Goal: Find specific page/section: Find specific page/section

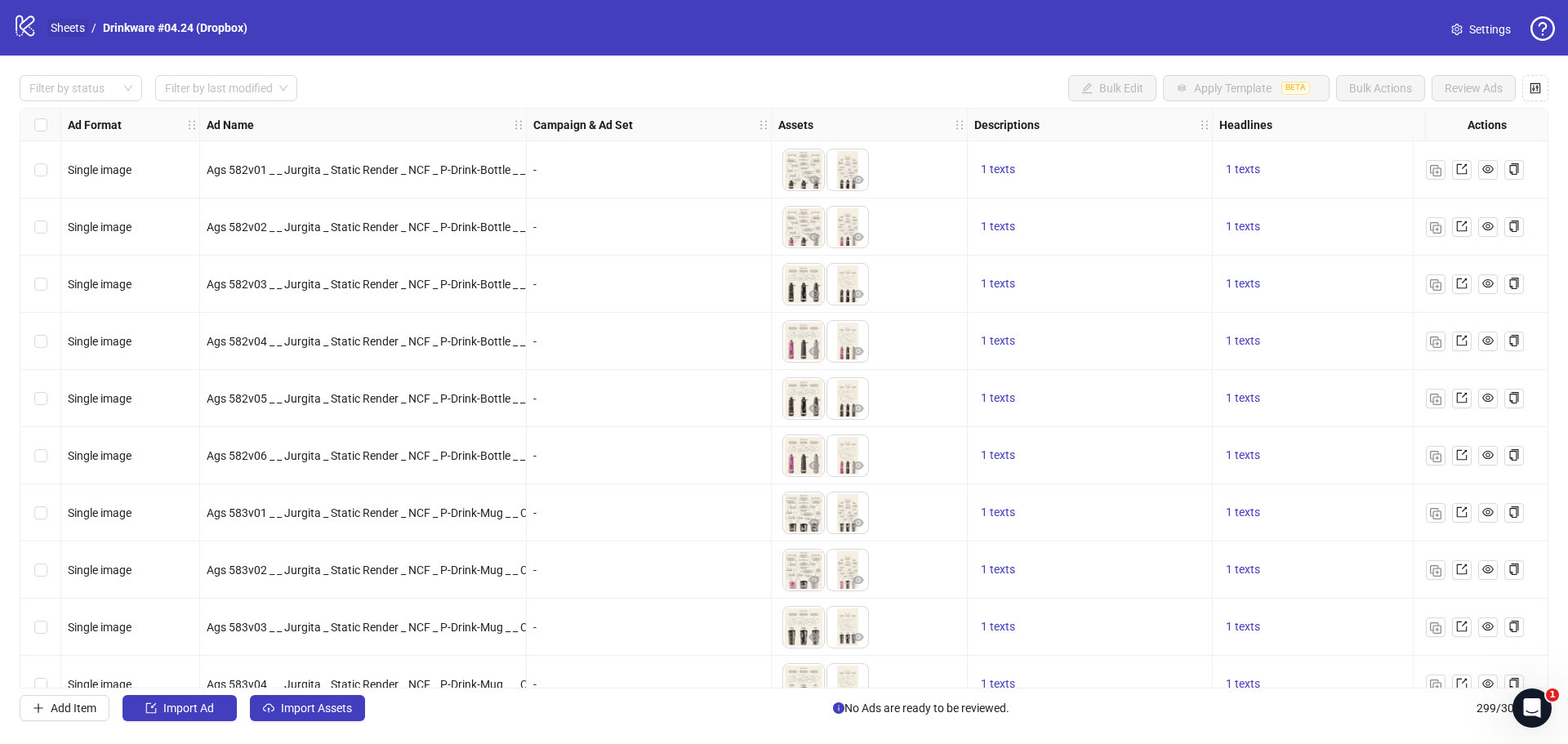
click at [80, 31] on link "Sheets" at bounding box center [67, 28] width 41 height 18
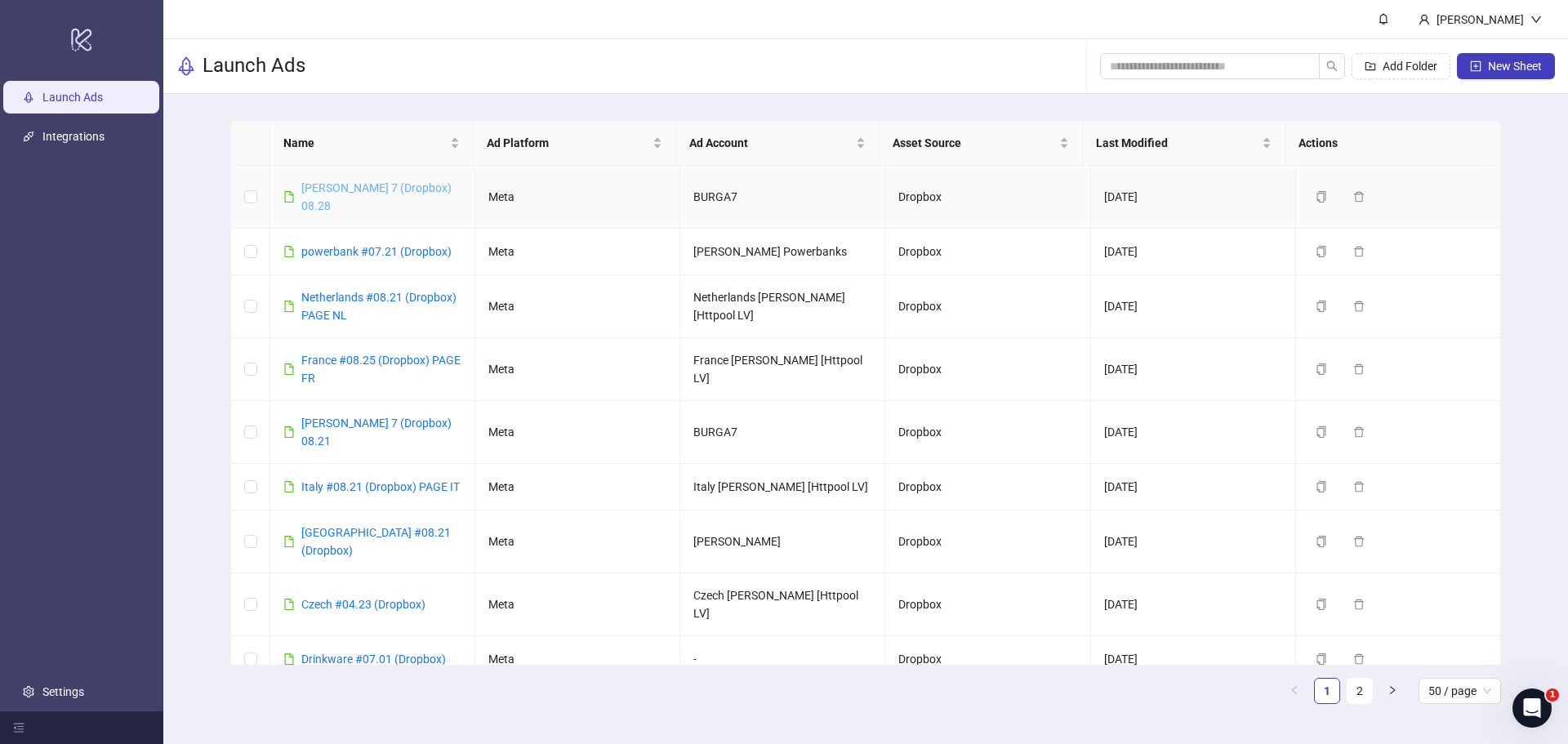
click at [321, 189] on link "[PERSON_NAME] 7 (Dropbox) 08.28" at bounding box center [376, 196] width 150 height 31
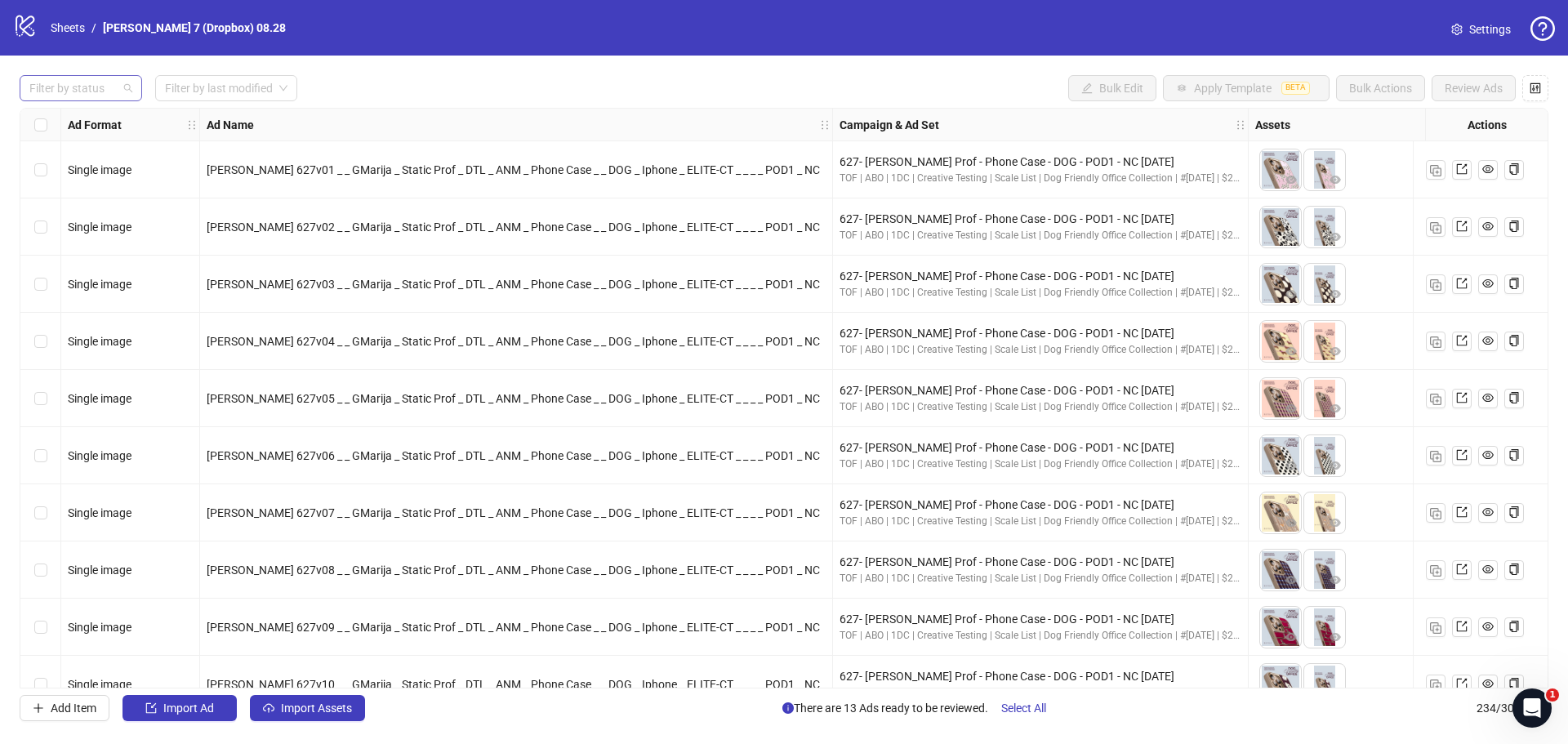
click at [72, 92] on div at bounding box center [72, 87] width 99 height 23
click at [63, 161] on div "Error" at bounding box center [80, 174] width 116 height 26
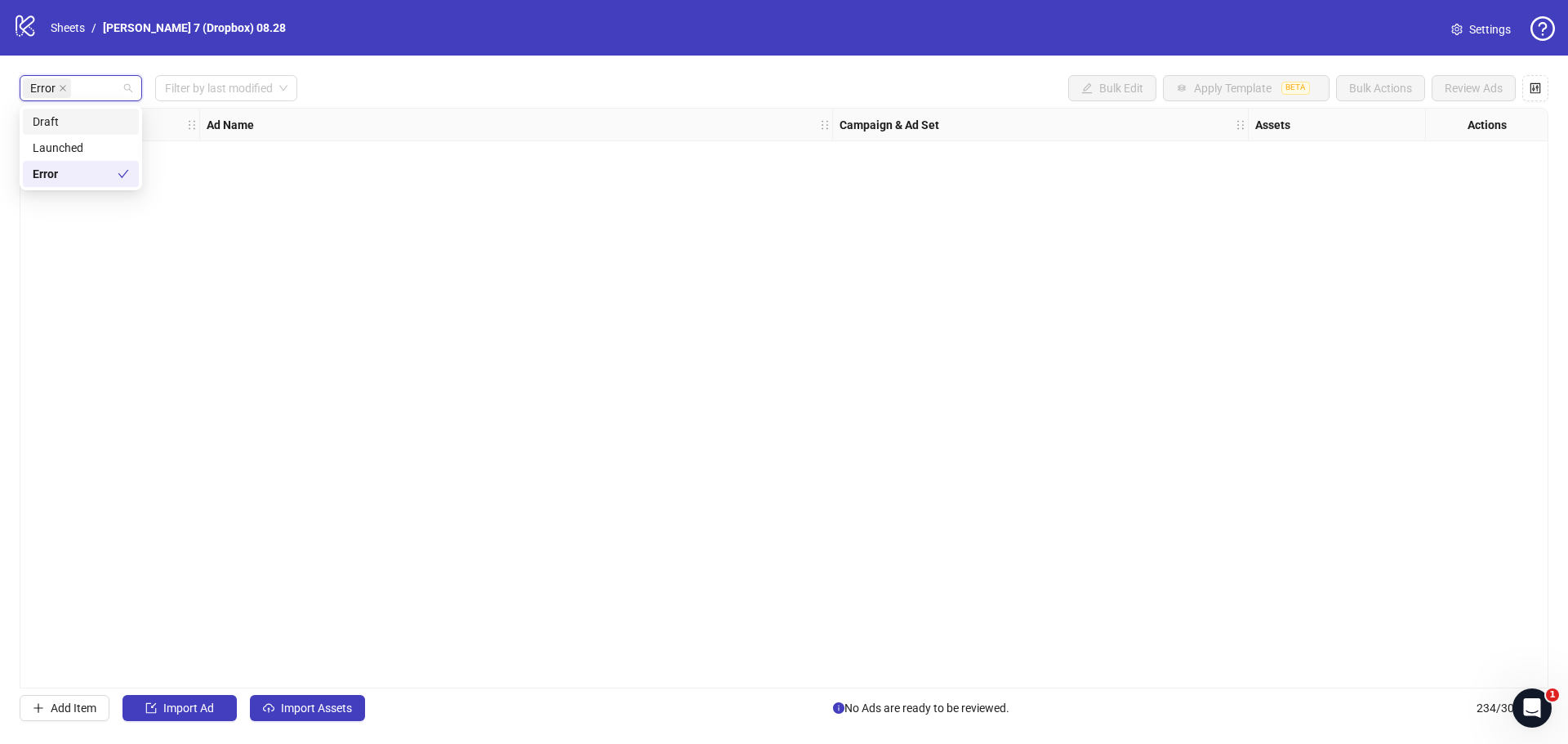
click at [73, 118] on div "Draft" at bounding box center [81, 122] width 96 height 18
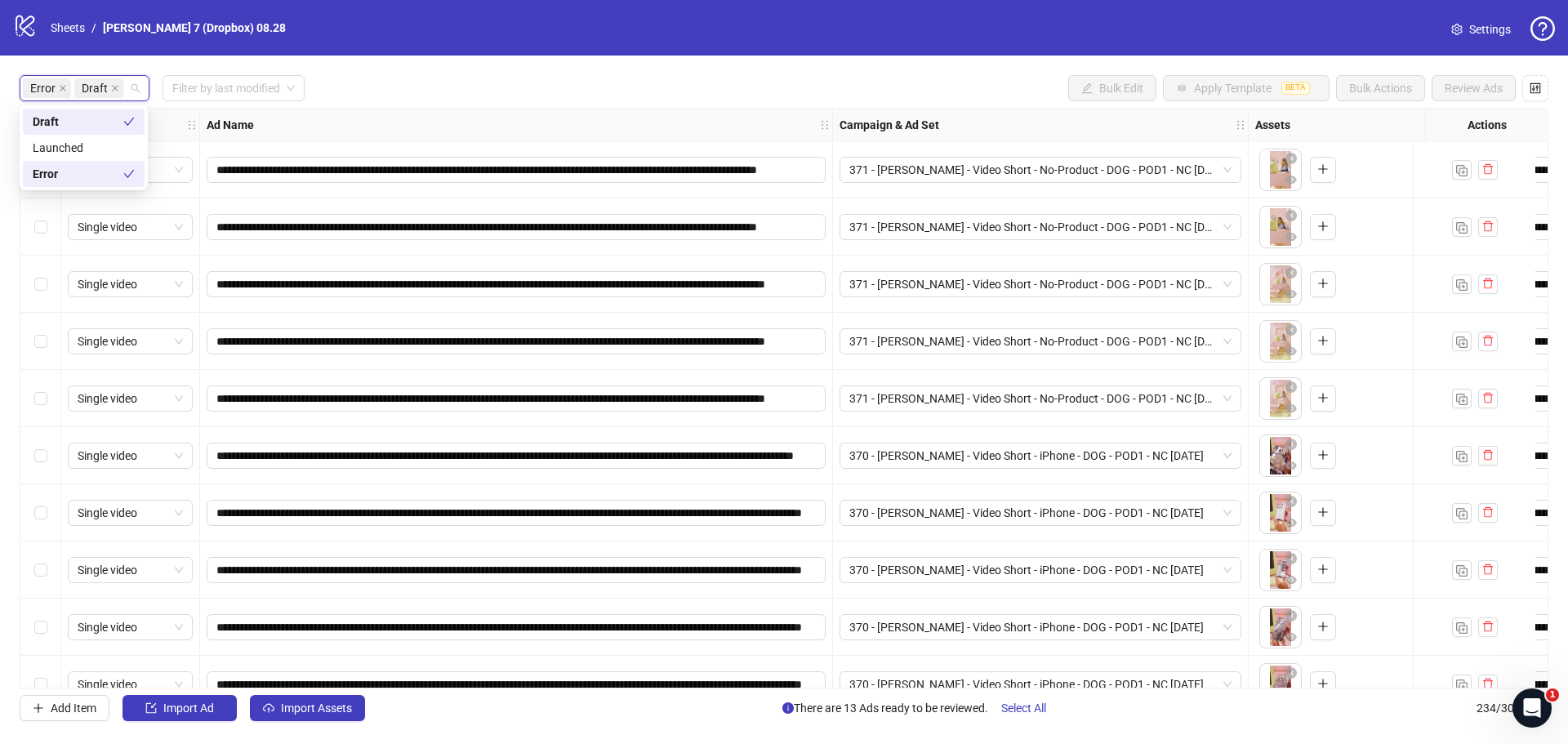
click at [60, 175] on div "Error" at bounding box center [78, 174] width 91 height 18
click at [362, 92] on div "Draft Filter by last modified Bulk Edit Apply Template BETA Bulk Actions Review…" at bounding box center [784, 88] width 1529 height 26
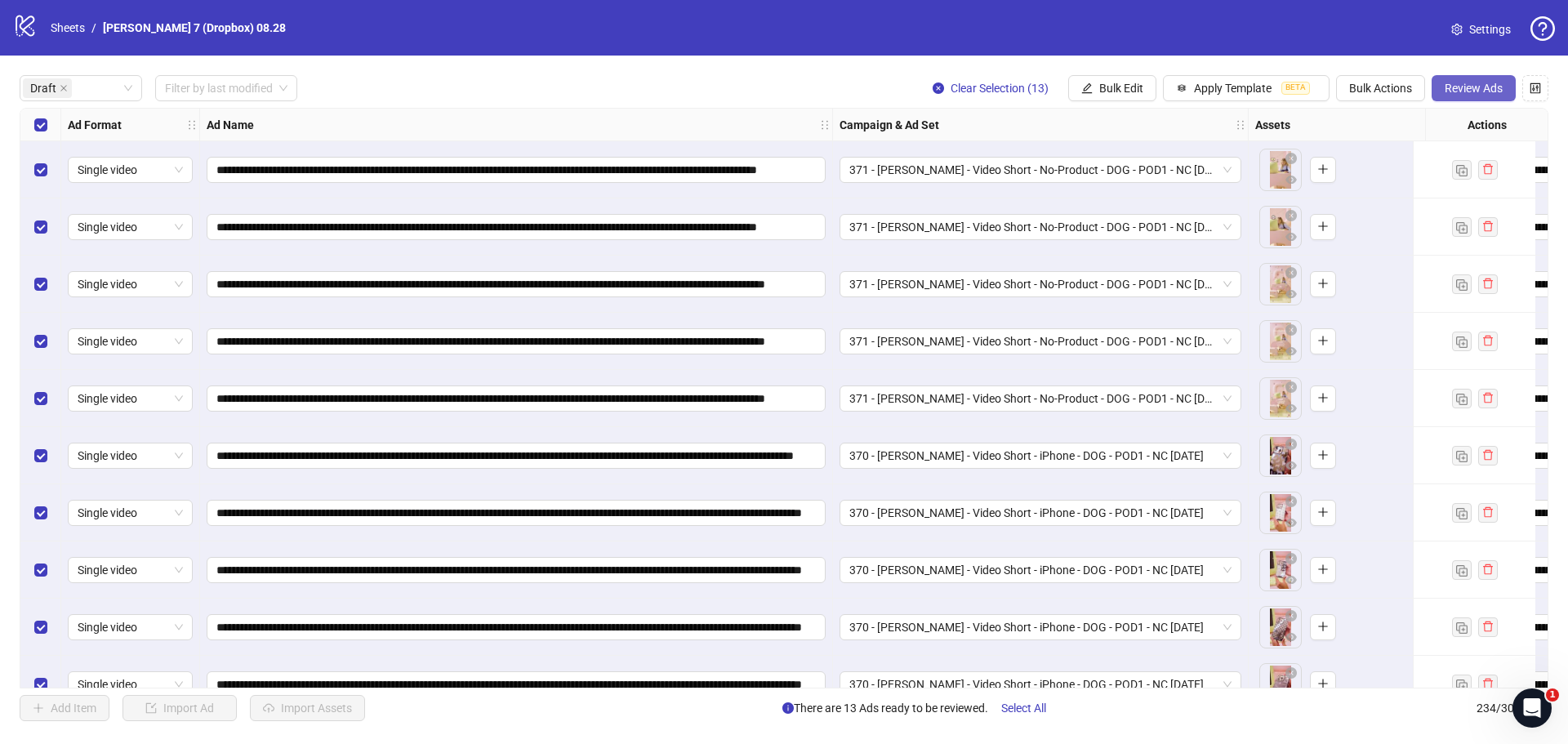
click at [1462, 81] on button "Review Ads" at bounding box center [1473, 88] width 84 height 26
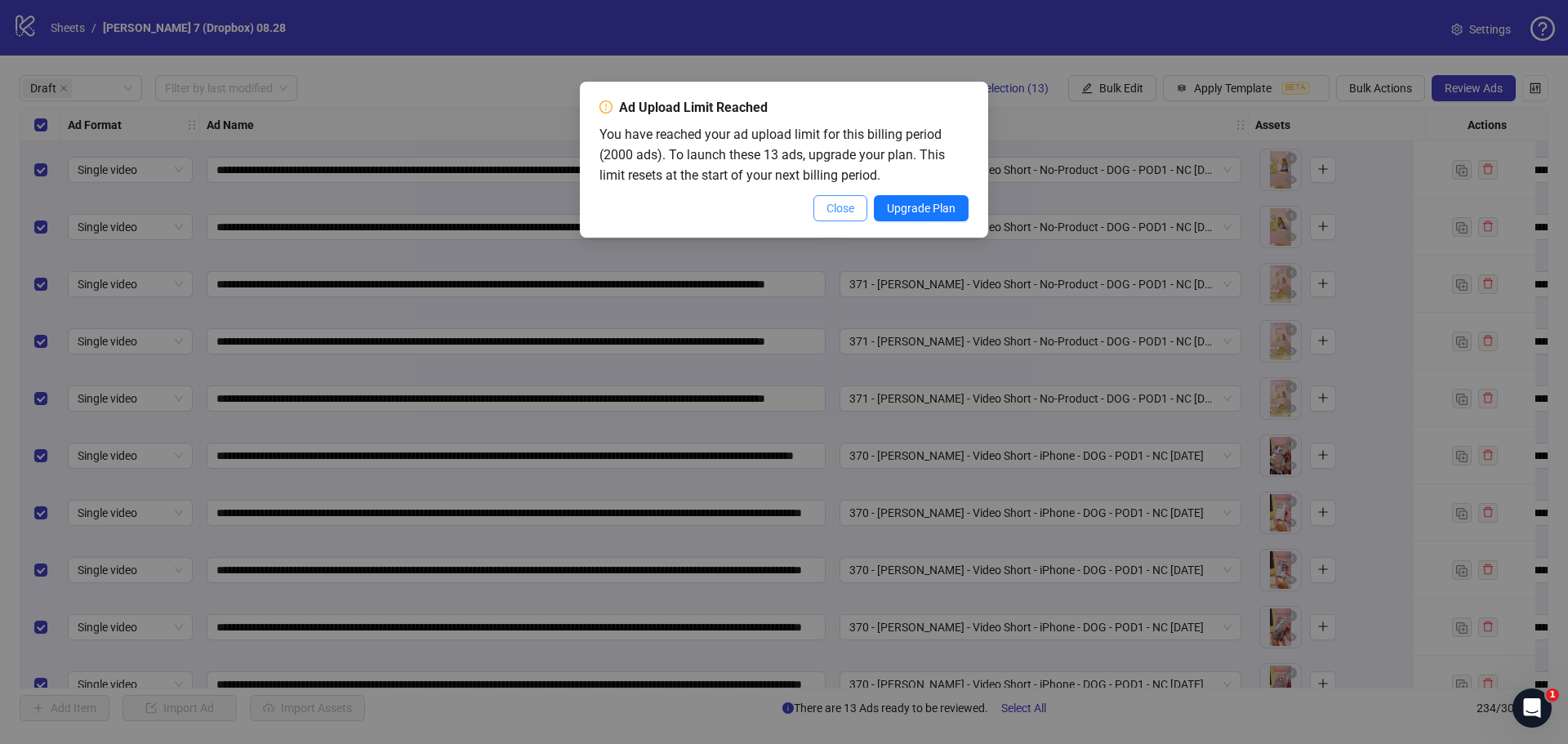
click at [819, 213] on button "Close" at bounding box center [839, 208] width 54 height 26
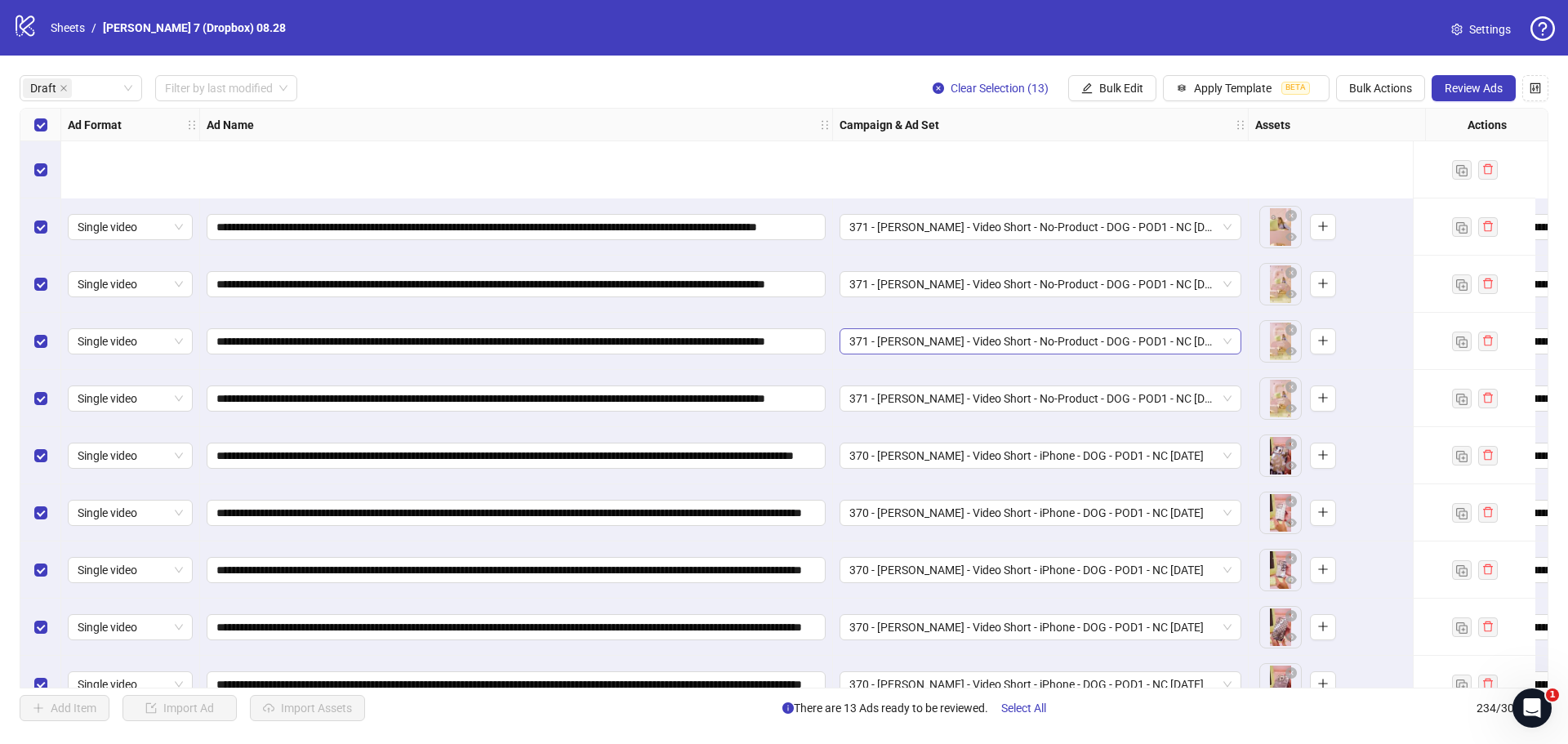
scroll to position [204, 0]
